Goal: Task Accomplishment & Management: Manage account settings

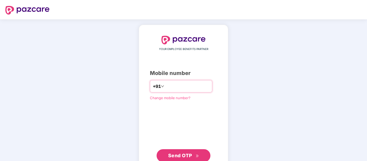
click at [171, 84] on input "number" at bounding box center [187, 86] width 44 height 9
type input "**********"
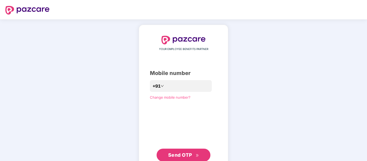
click at [179, 159] on button "Send OTP" at bounding box center [184, 155] width 54 height 13
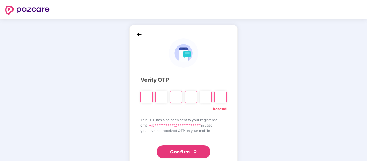
type input "*"
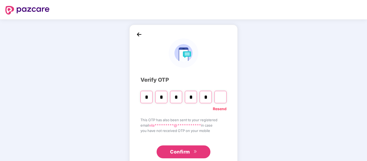
type input "*"
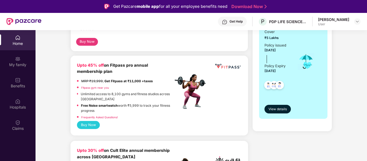
scroll to position [108, 0]
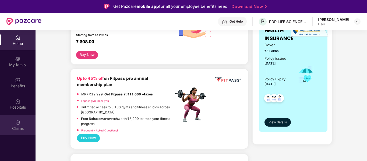
click at [18, 125] on img at bounding box center [17, 122] width 5 height 5
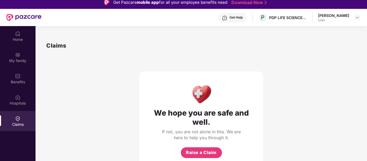
scroll to position [0, 0]
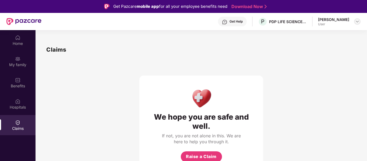
click at [357, 21] on img at bounding box center [358, 21] width 4 height 4
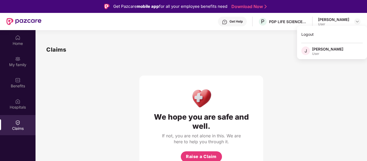
click at [304, 53] on span "J" at bounding box center [306, 51] width 9 height 9
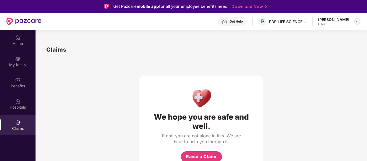
click at [359, 21] on img at bounding box center [358, 21] width 4 height 4
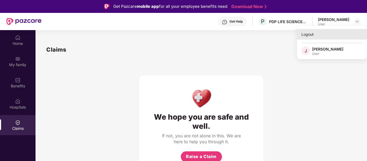
click at [305, 36] on div "Logout" at bounding box center [332, 34] width 70 height 11
